Goal: Task Accomplishment & Management: Manage account settings

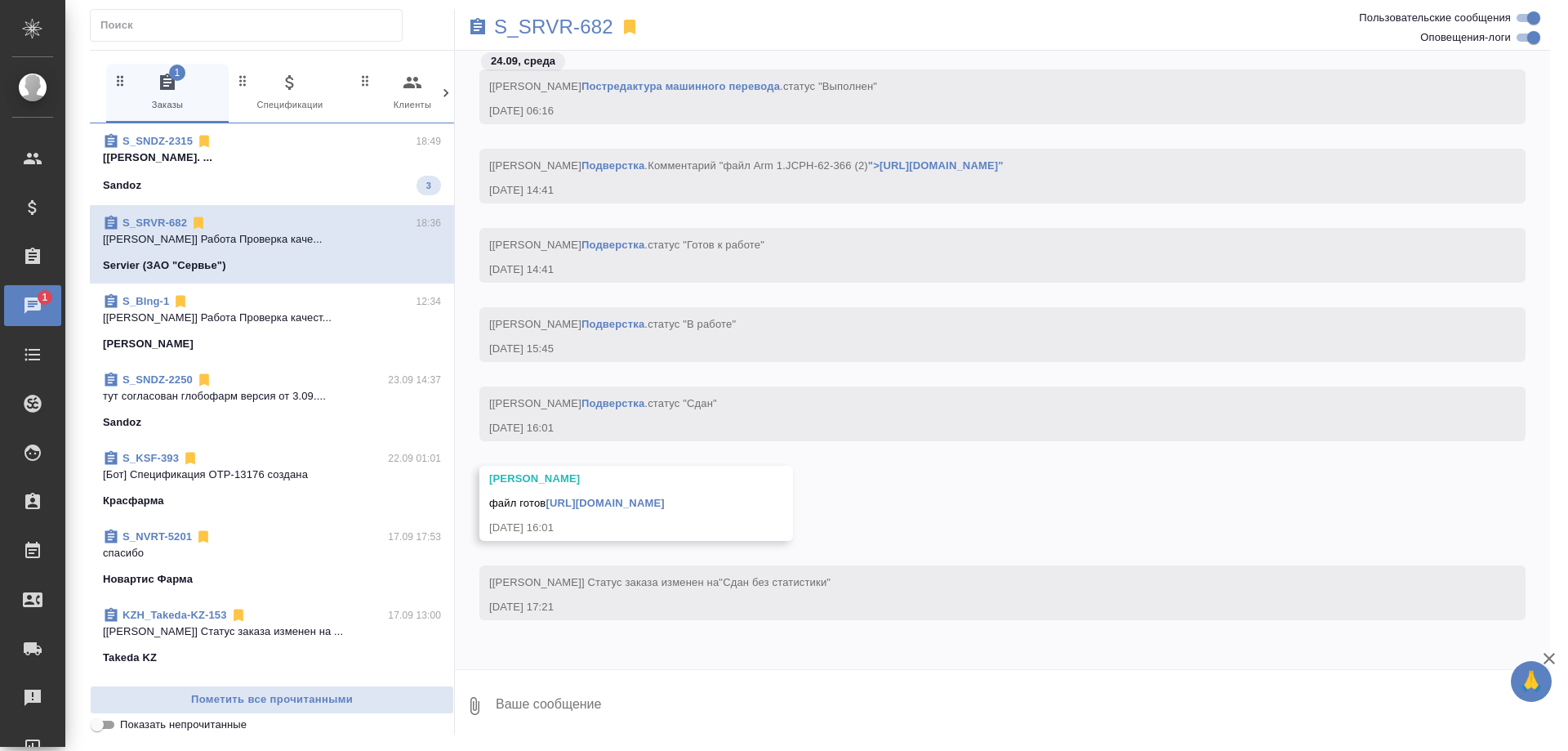
scroll to position [75971, 0]
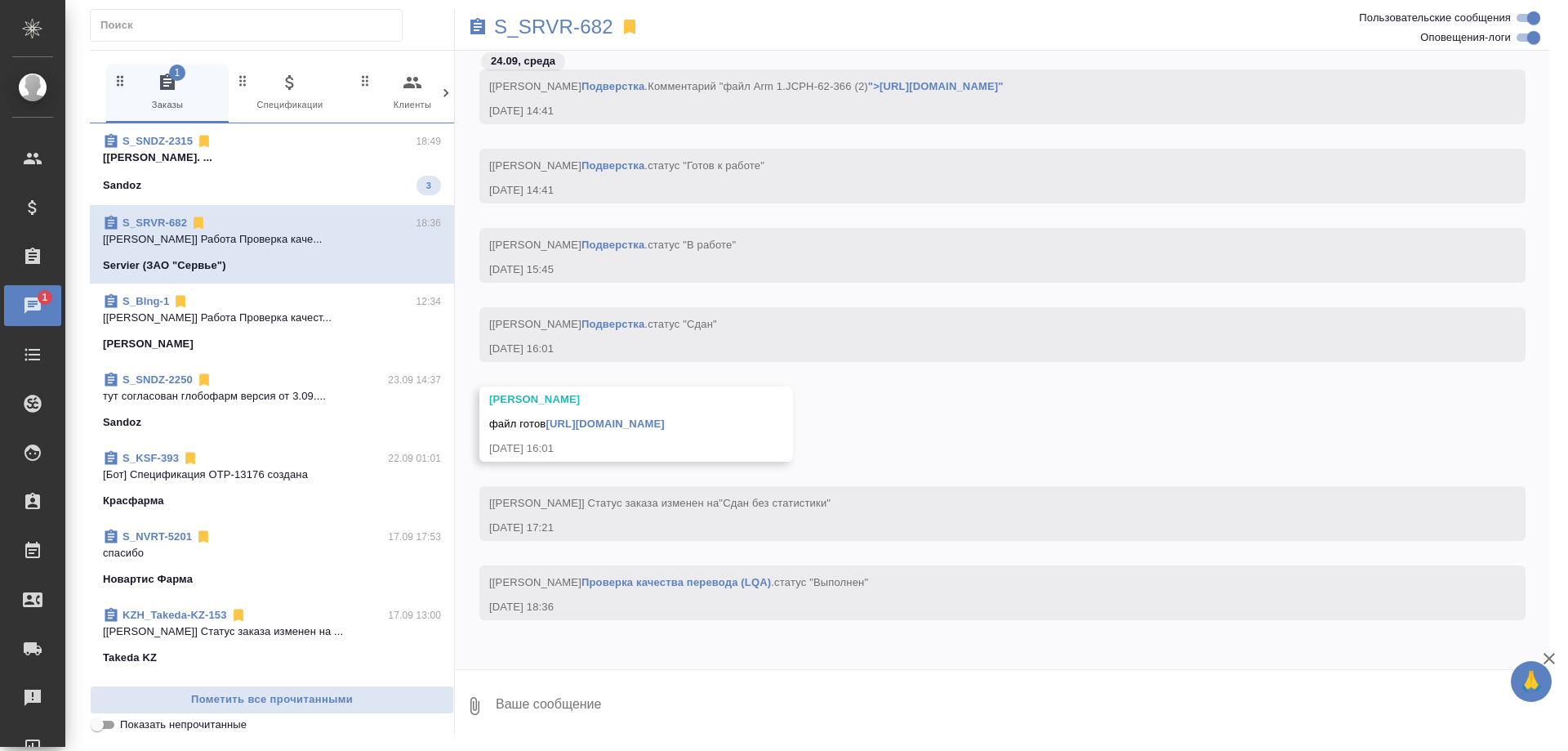
click at [327, 178] on div "Sandoz 3" at bounding box center [272, 185] width 338 height 20
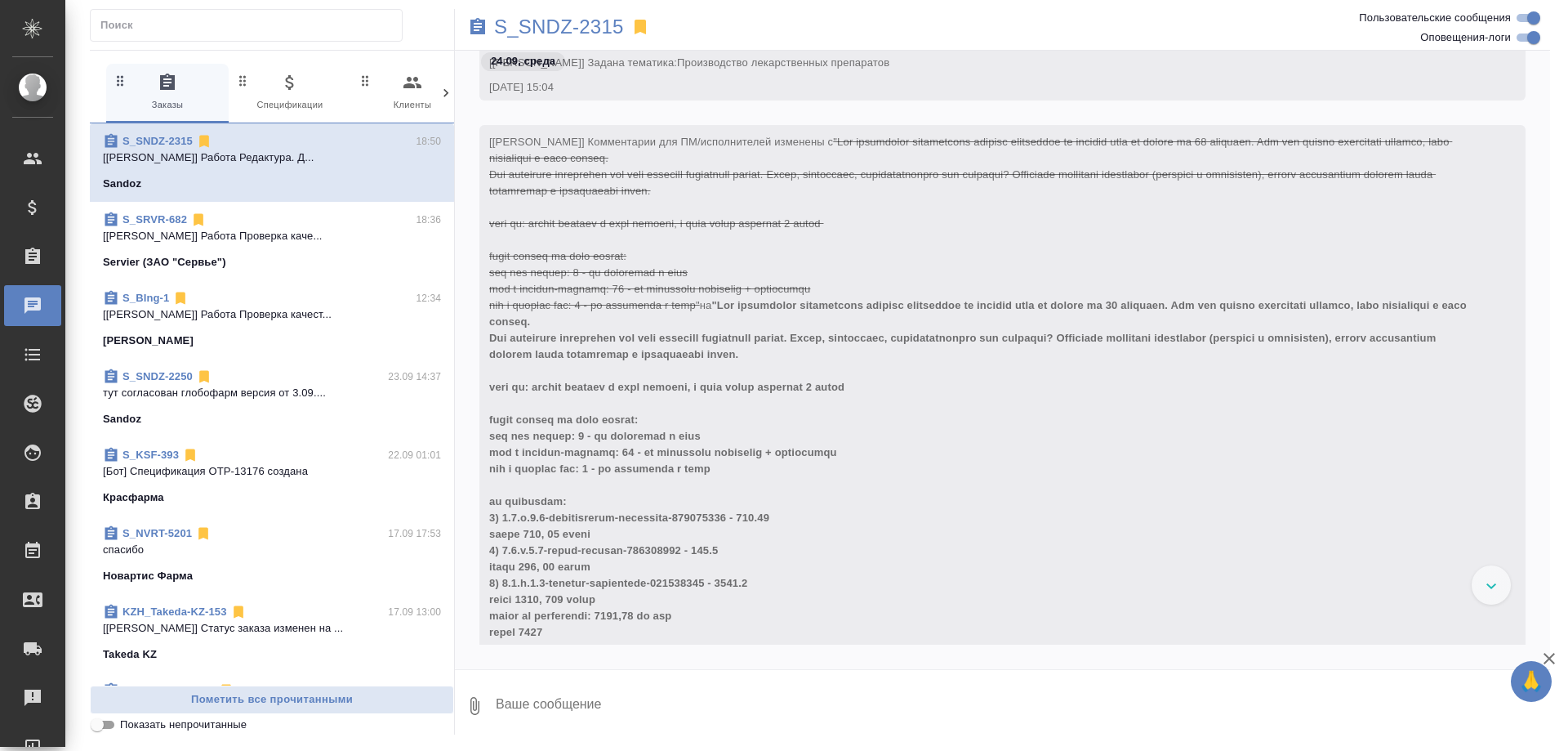
scroll to position [47741, 0]
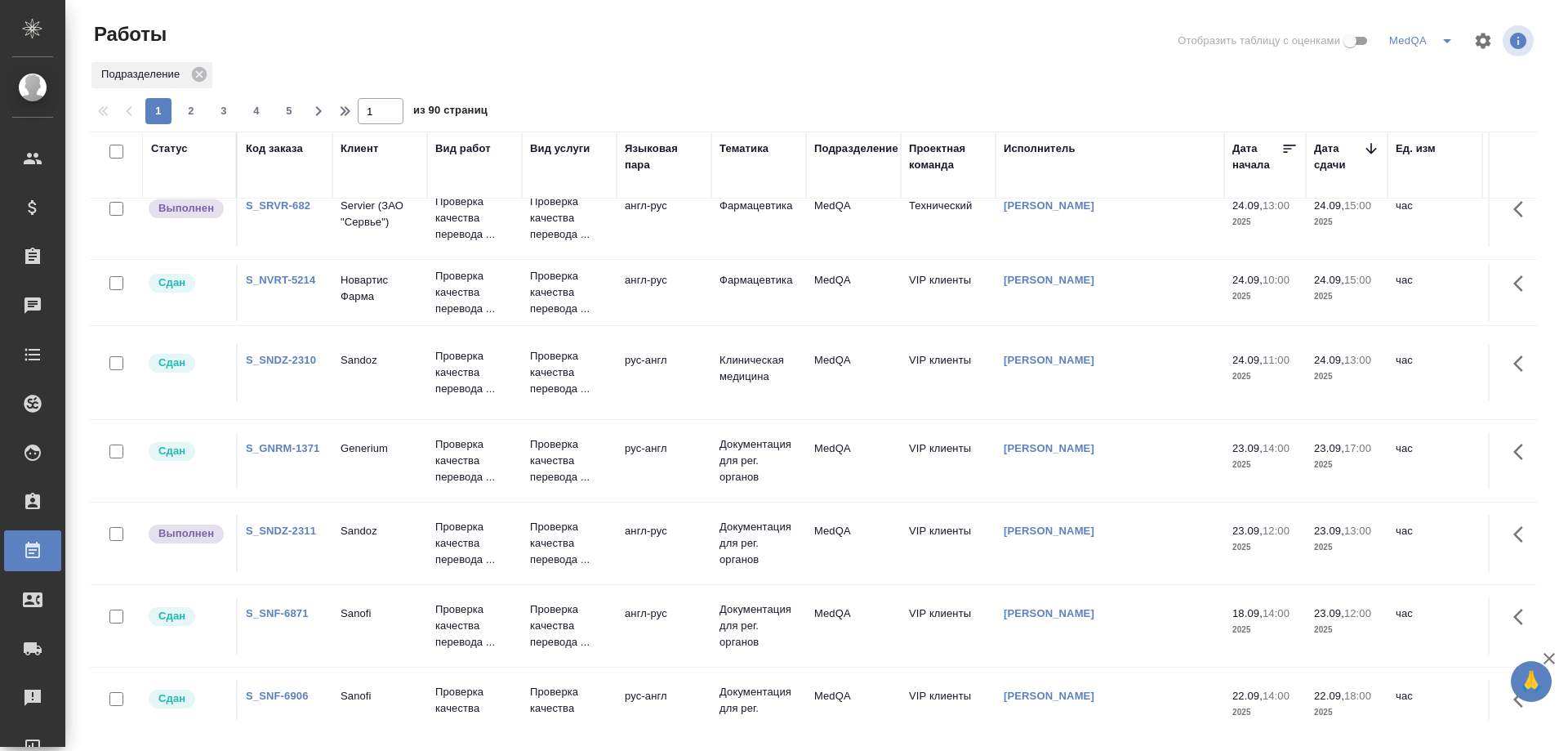
scroll to position [409, 0]
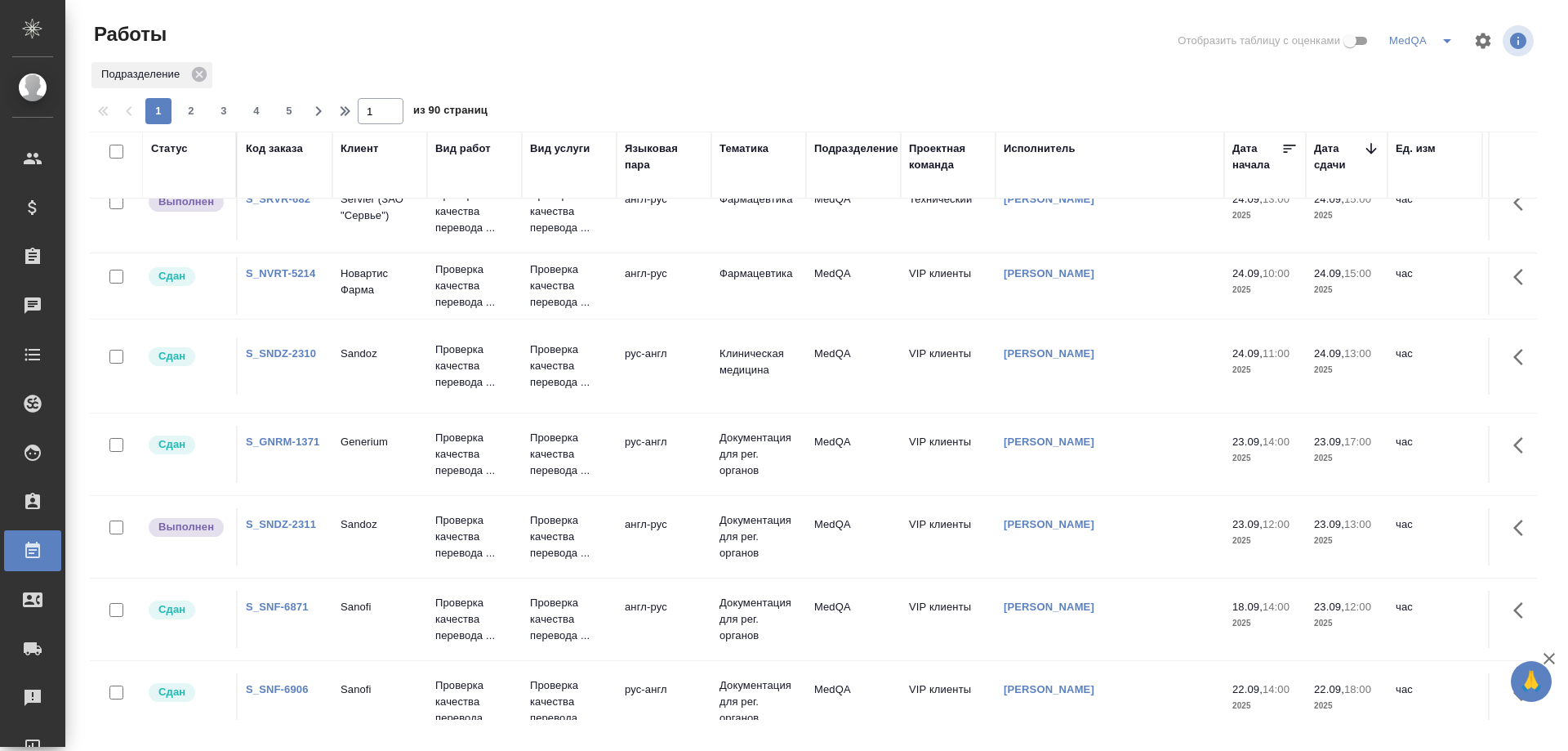
click at [281, 525] on link "S_SNDZ-2311" at bounding box center [281, 524] width 71 height 12
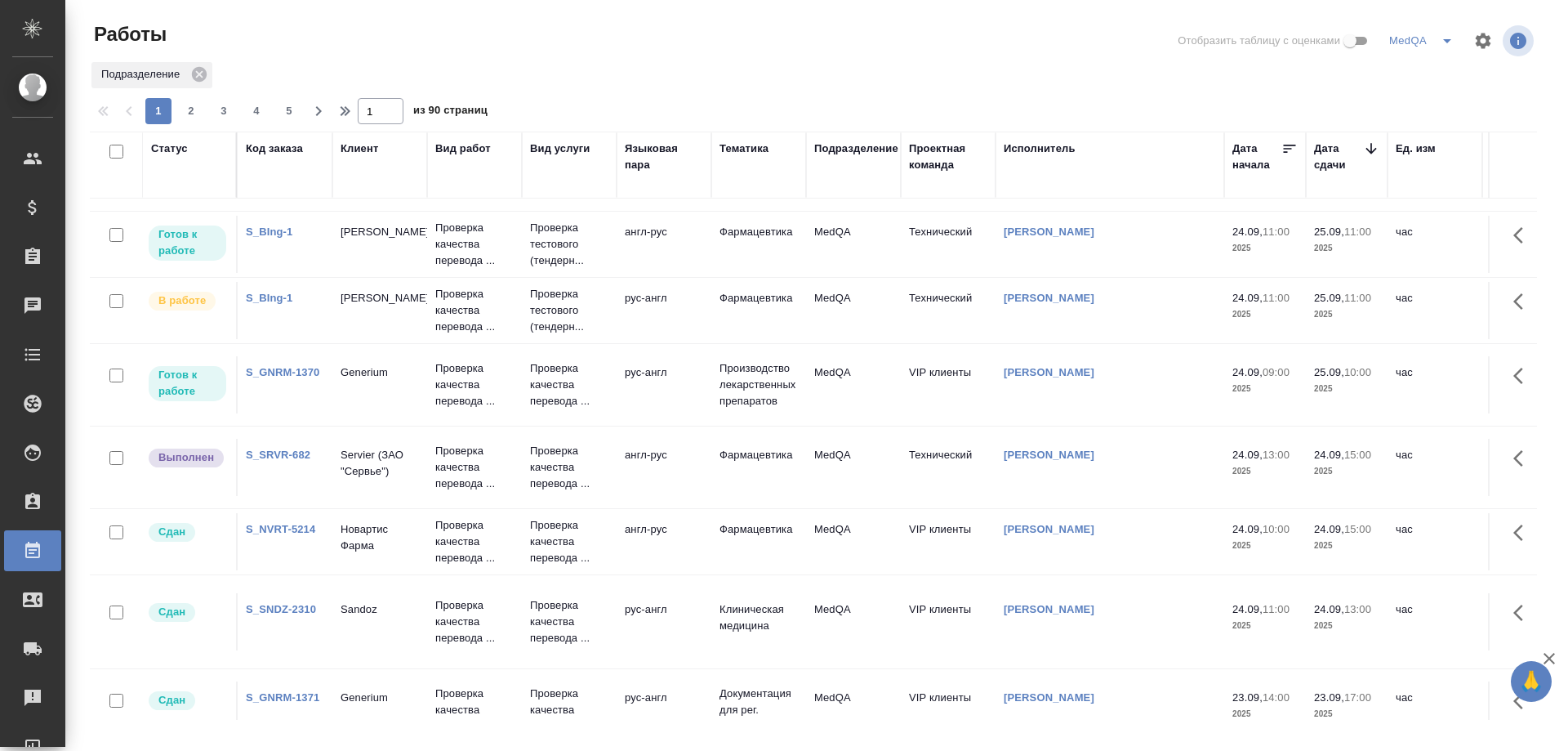
scroll to position [164, 0]
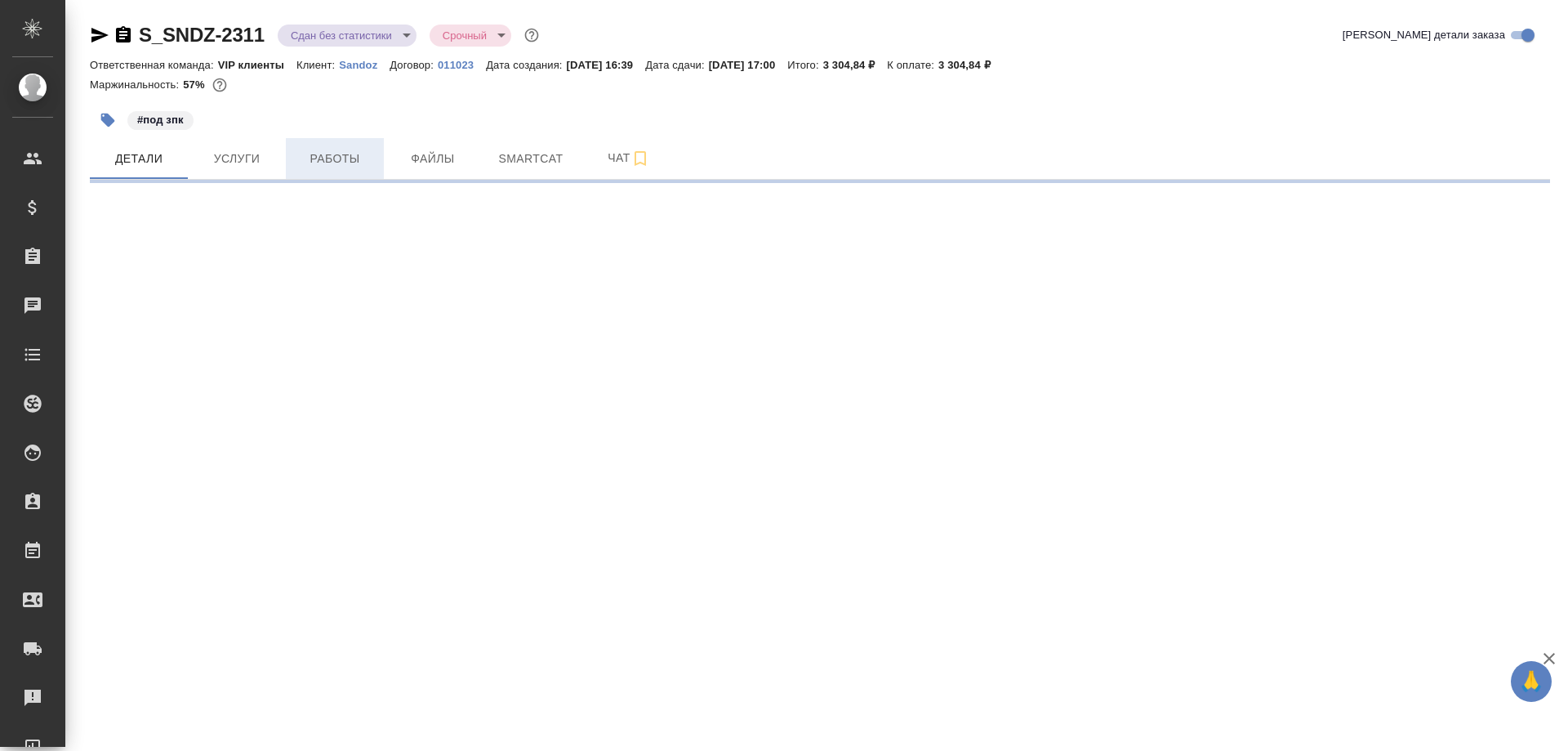
click at [339, 159] on span "Работы" at bounding box center [334, 159] width 78 height 20
select select "RU"
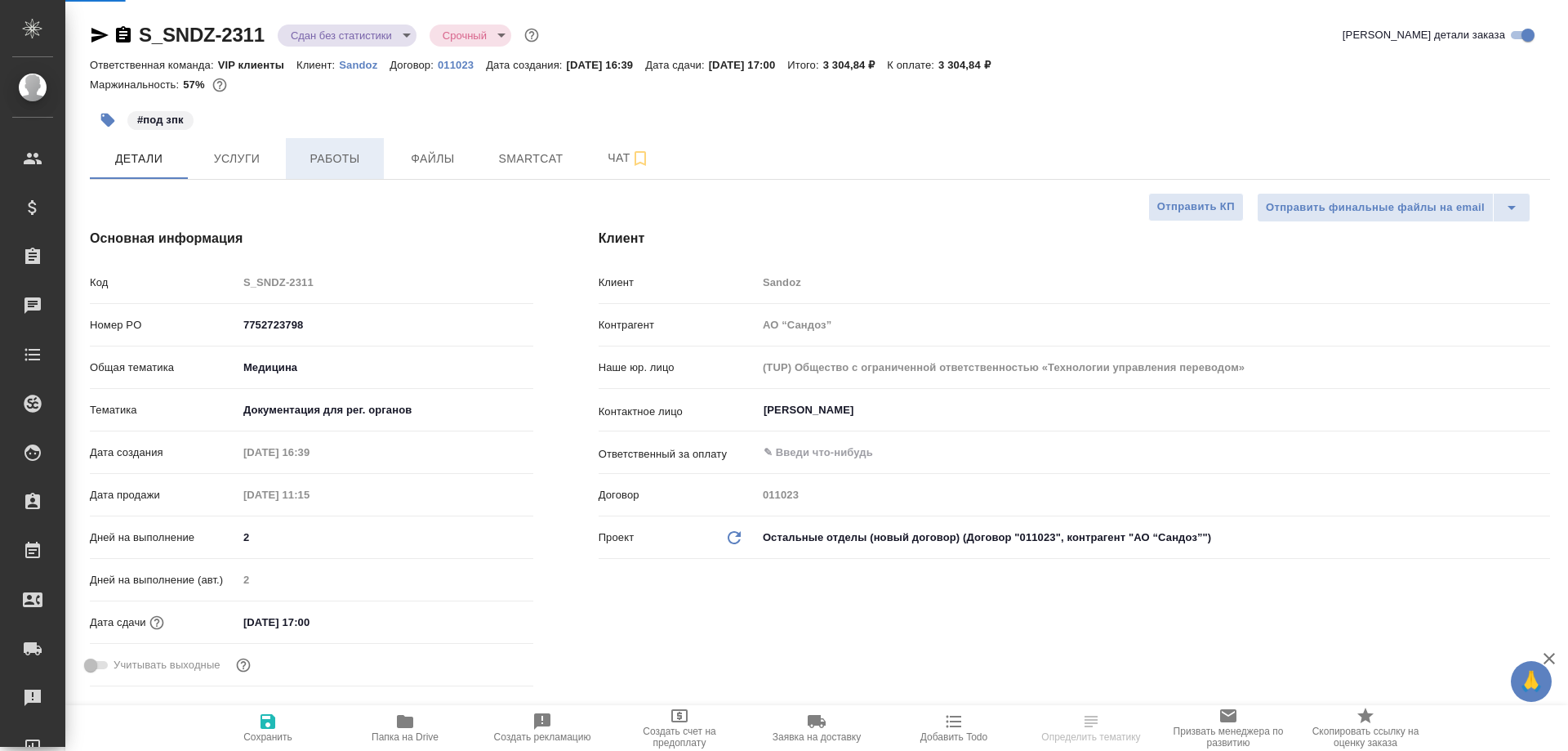
type input "[PERSON_NAME]"
type textarea "x"
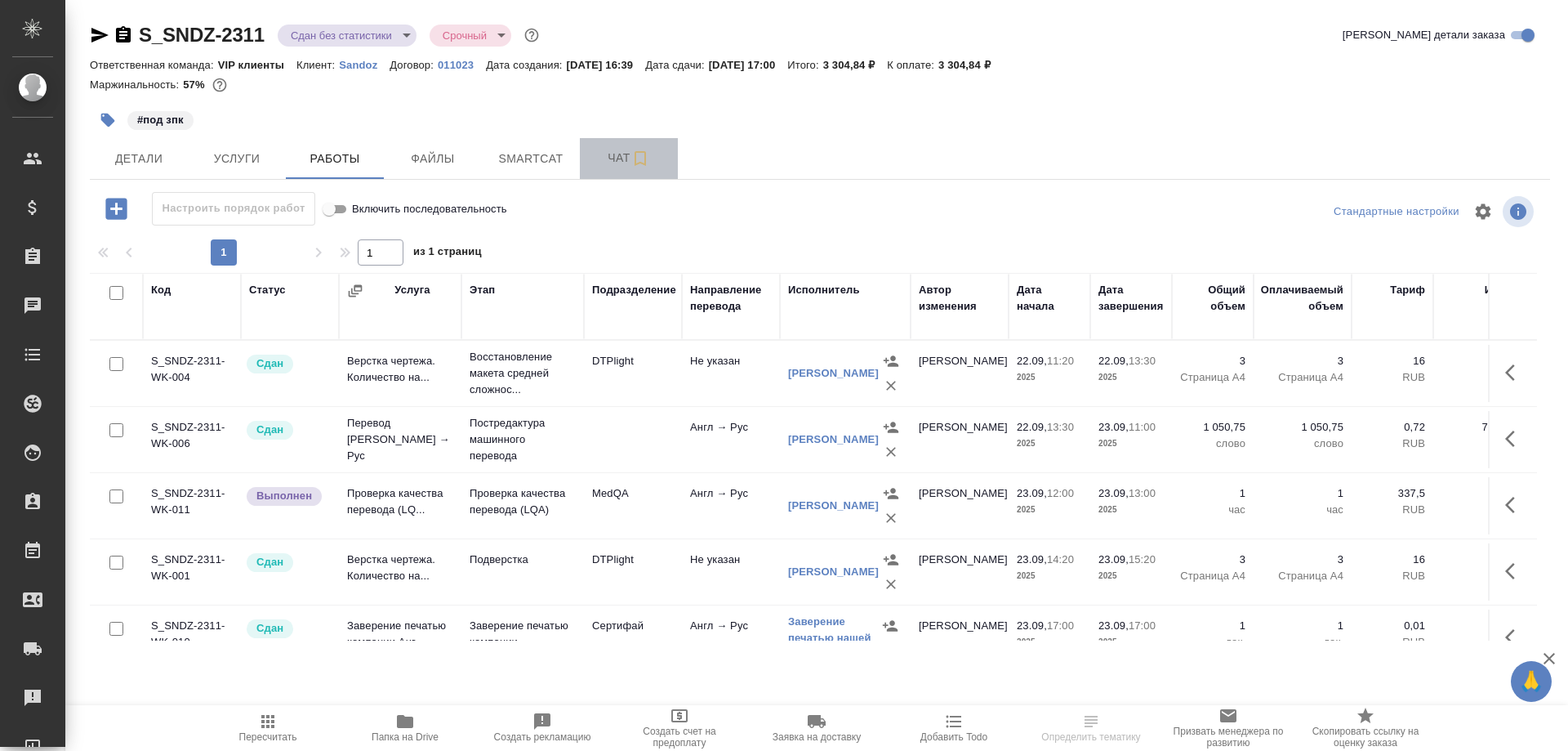
click at [612, 159] on span "Чат" at bounding box center [629, 158] width 78 height 20
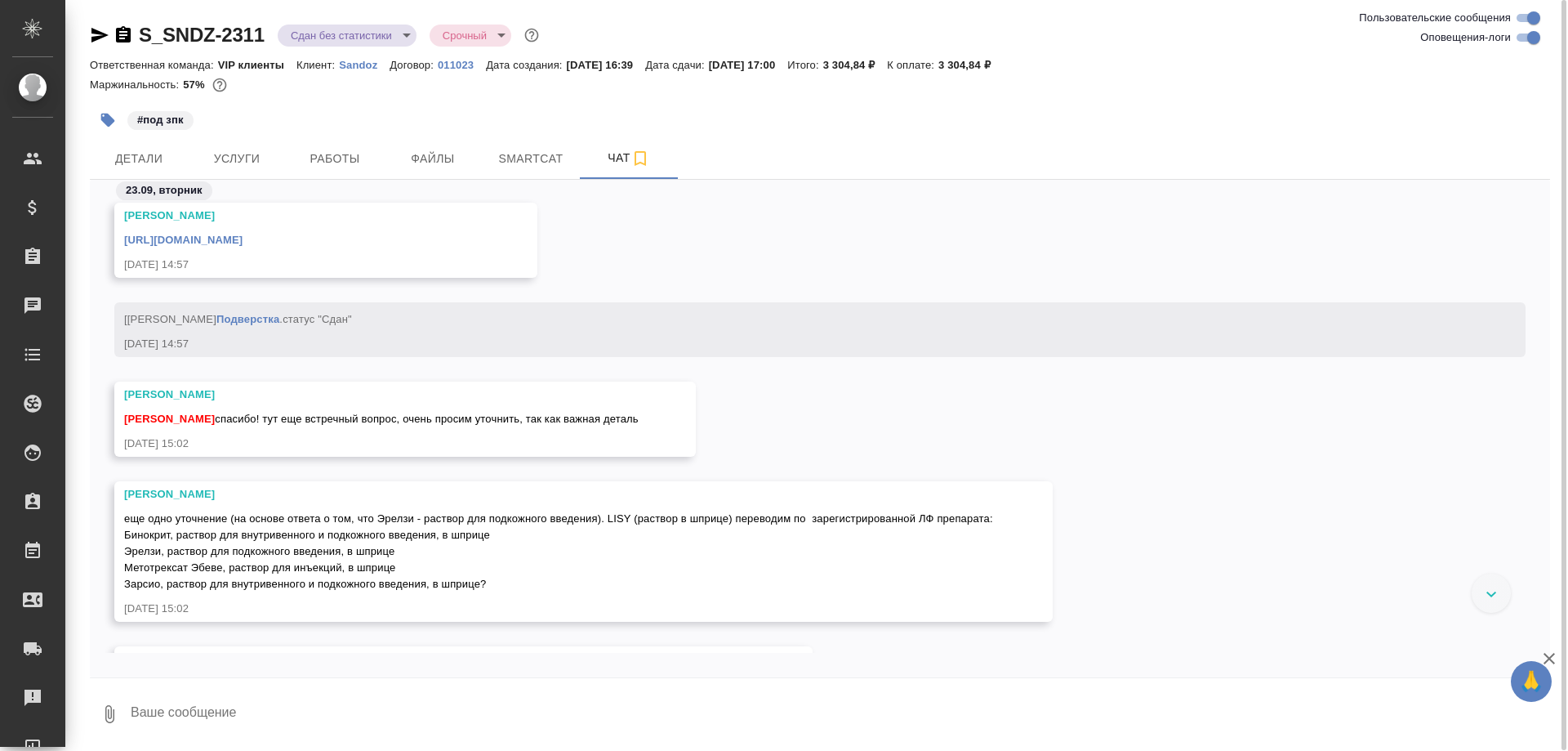
scroll to position [30191, 0]
